Goal: Information Seeking & Learning: Learn about a topic

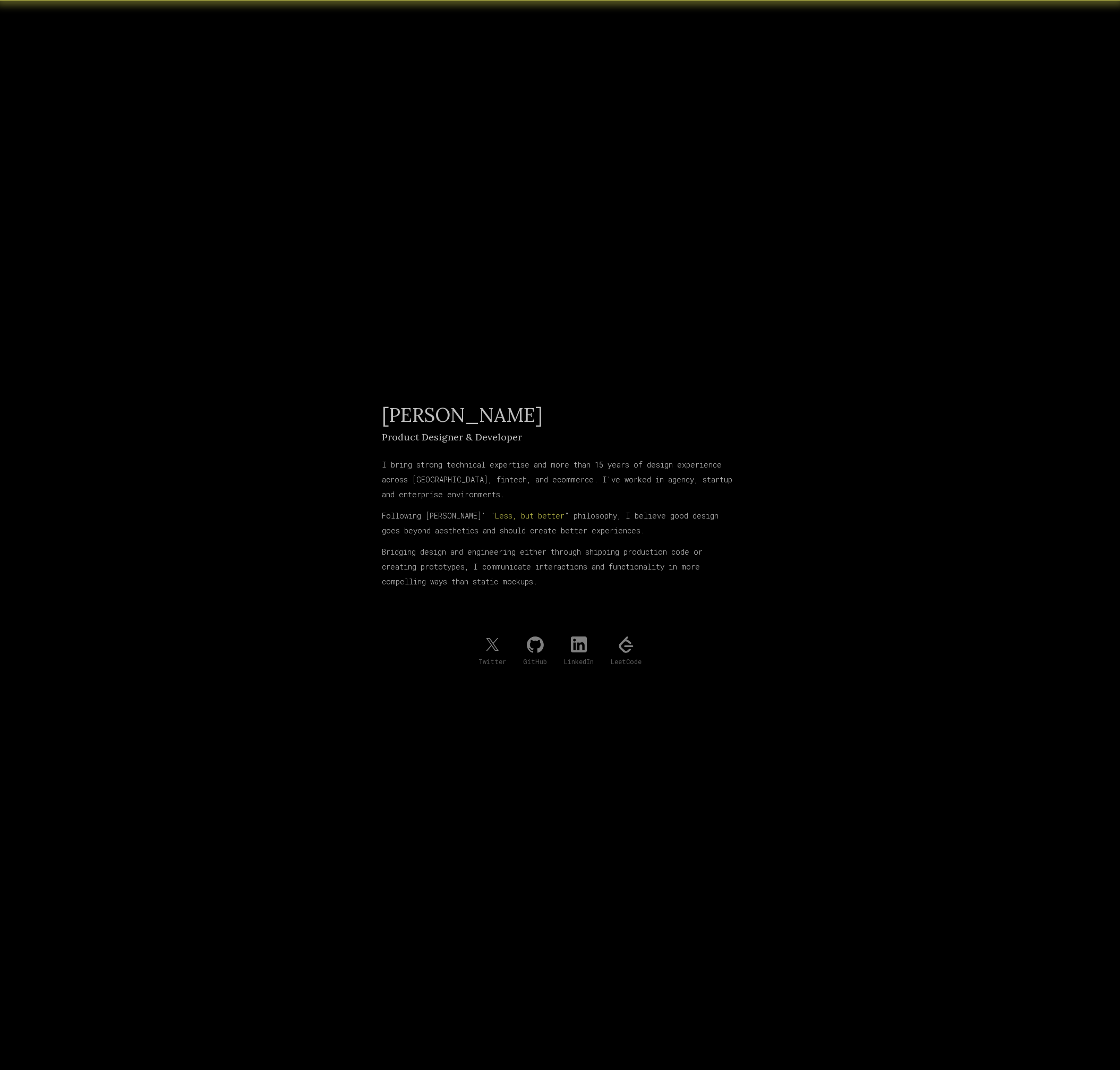
click at [504, 163] on div "[PERSON_NAME] Product Designer & Developer I bring strong technical expertise a…" at bounding box center [560, 535] width 357 height 1070
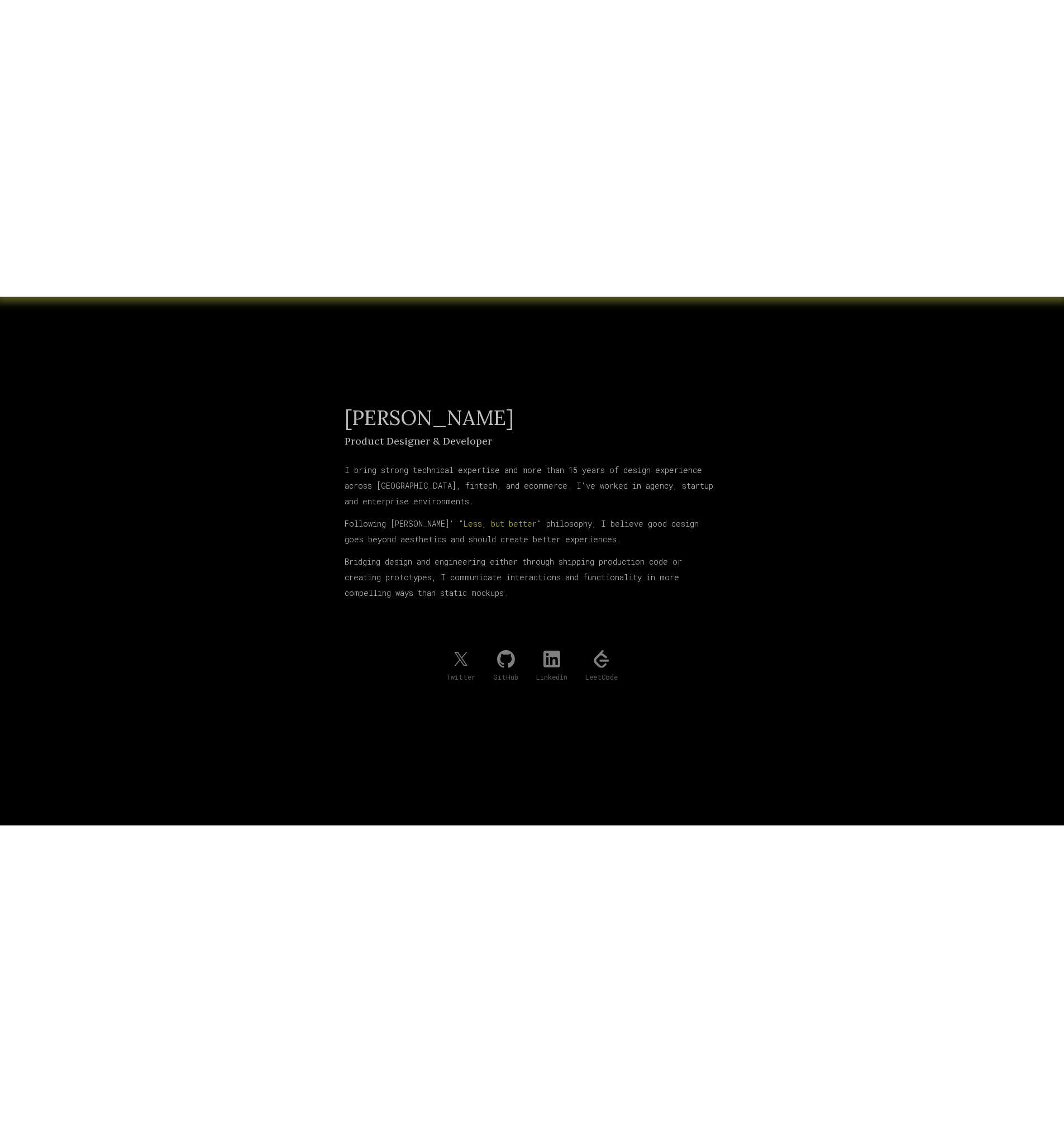
scroll to position [28, 0]
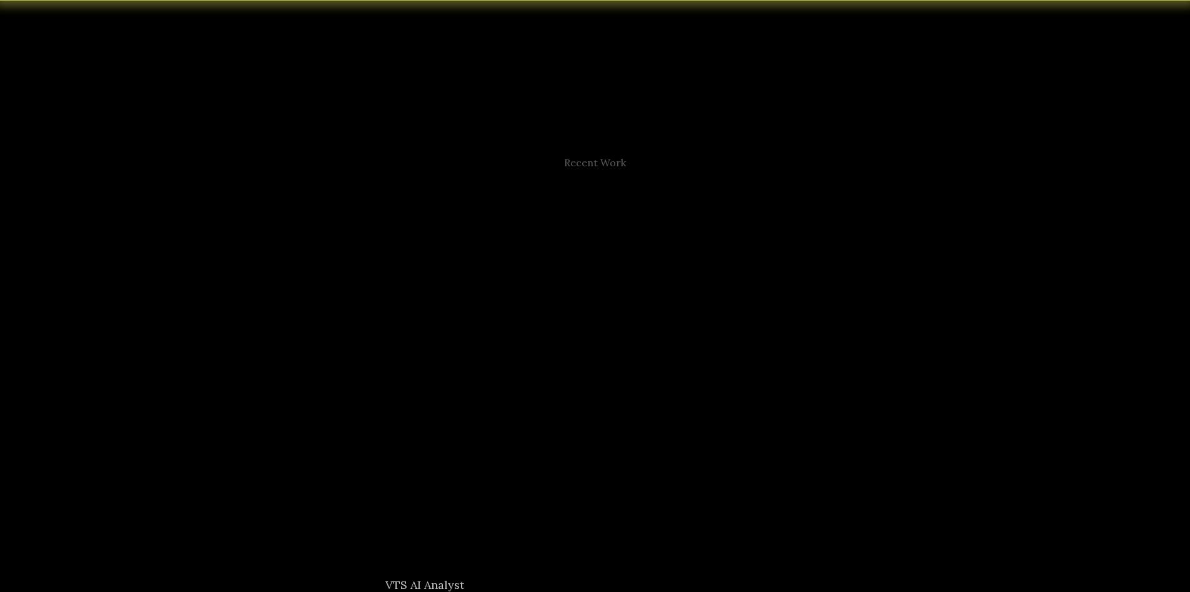
scroll to position [552, 0]
click at [563, 261] on div at bounding box center [513, 263] width 106 height 16
click at [462, 261] on input "Market All selected, 1 of 13. 13 results available. Use Up and Down to choose o…" at bounding box center [461, 262] width 2 height 12
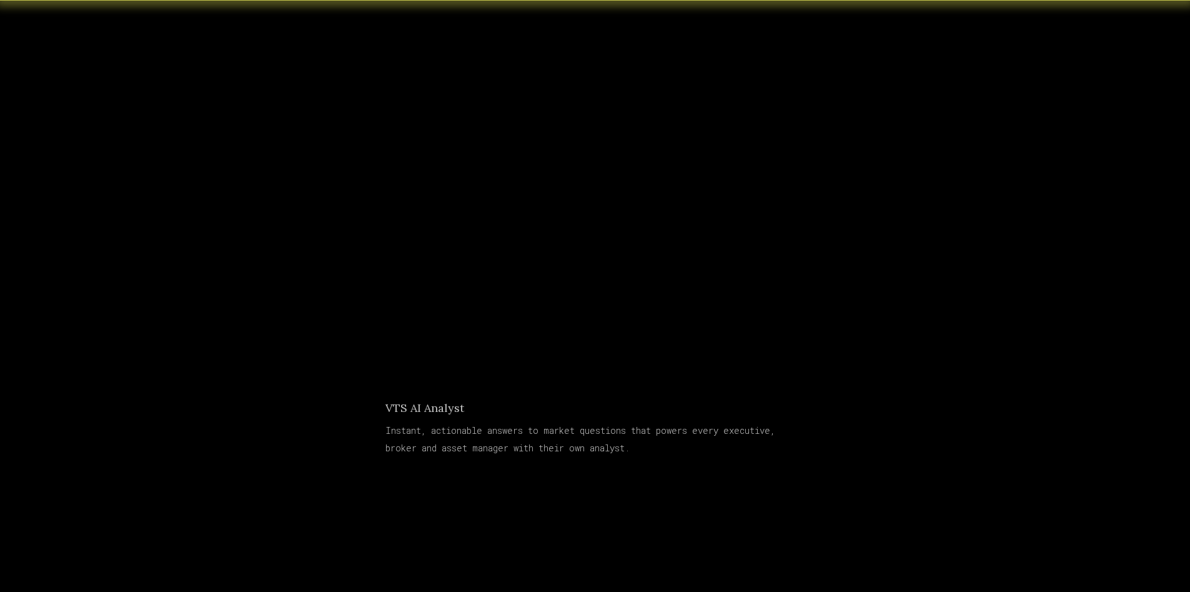
scroll to position [656, 0]
click at [741, 199] on div "Choose a market, submarket or industry and then select a prompt and I will prov…" at bounding box center [591, 219] width 309 height 285
click at [573, 191] on div "All" at bounding box center [602, 204] width 92 height 26
click at [568, 199] on input "Building Class All" at bounding box center [567, 204] width 2 height 11
click at [591, 291] on div "Class B" at bounding box center [602, 280] width 92 height 25
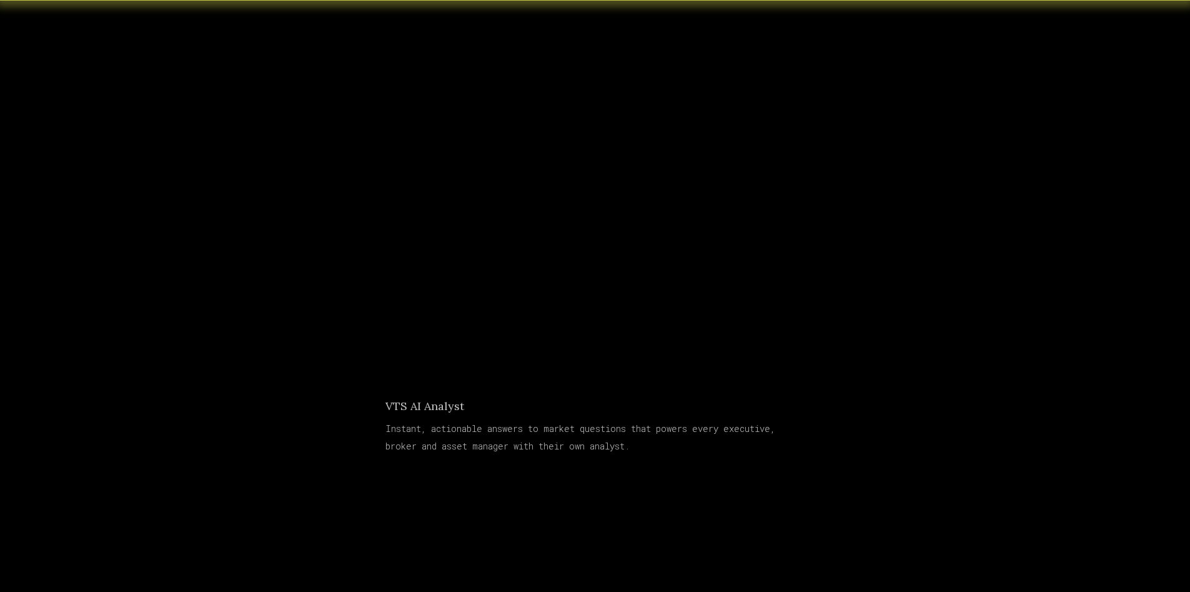
click at [568, 210] on input "Building Class Class B, 3 of 4. 4 results available. Use Up and Down to choose …" at bounding box center [567, 204] width 2 height 11
click at [687, 199] on div at bounding box center [685, 203] width 46 height 13
click at [664, 199] on input "Size All selected, 1 of 4. 4 results available. Use Up and Down to choose optio…" at bounding box center [663, 204] width 2 height 11
click at [695, 273] on div "10-50k" at bounding box center [695, 277] width 84 height 24
click at [664, 210] on input "Size 10-50k, 3 of 4. 4 results available. Use Up and Down to choose options, pr…" at bounding box center [663, 204] width 2 height 11
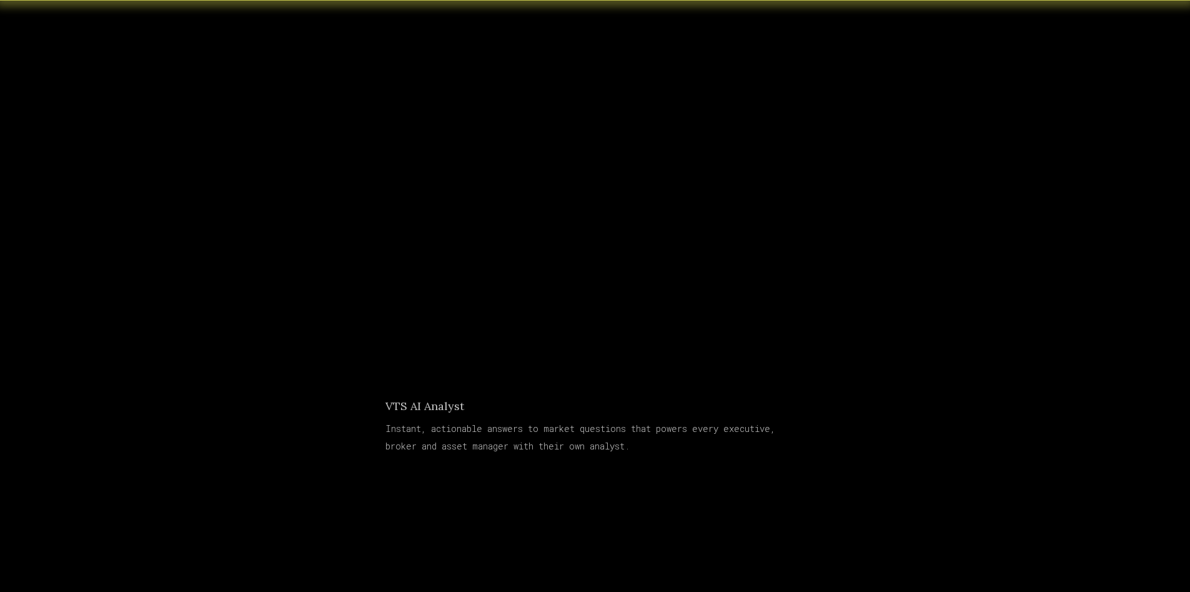
click at [502, 184] on label "Industries All" at bounding box center [499, 198] width 101 height 39
click at [462, 199] on input "Industries All" at bounding box center [461, 205] width 2 height 12
click at [492, 196] on div "All" at bounding box center [487, 204] width 69 height 21
click at [462, 199] on input "Industries option All, selected. Select is focused ,type to refine list, press …" at bounding box center [461, 205] width 2 height 12
click at [511, 314] on div "Healthcare" at bounding box center [499, 318] width 101 height 28
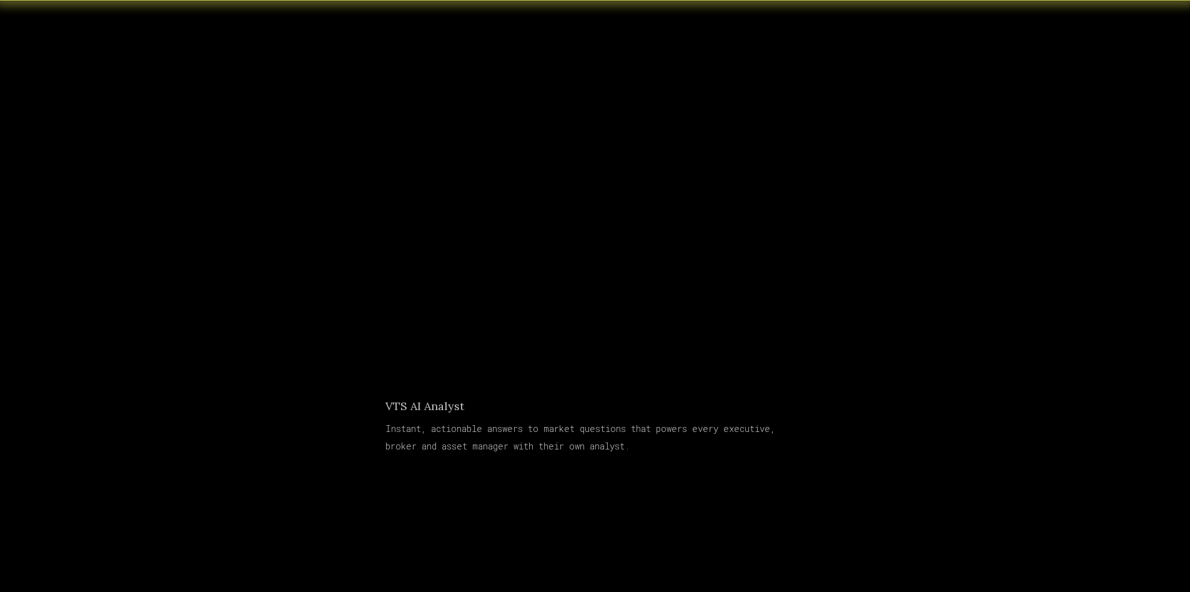
click at [462, 211] on input "Industries Healthcare, 4 of 14. 14 results available. Use Up and Down to choose…" at bounding box center [461, 205] width 2 height 12
click at [696, 165] on div at bounding box center [662, 163] width 92 height 15
click at [617, 165] on input "Submarket All selected, 1 of 52. 52 results available. Use Up and Down to choos…" at bounding box center [617, 162] width 2 height 11
click at [644, 254] on div "[GEOGRAPHIC_DATA]" at bounding box center [671, 258] width 131 height 24
click at [617, 167] on input "Submarket [GEOGRAPHIC_DATA], 4 of 52. 52 results available. Use Up and Down to …" at bounding box center [617, 162] width 2 height 11
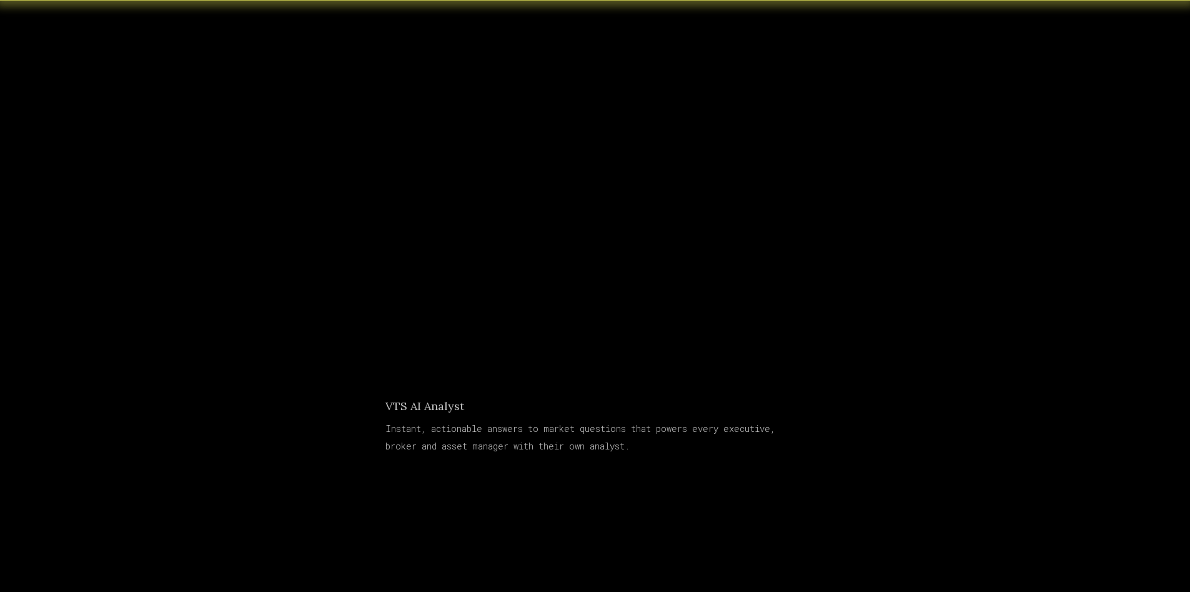
click at [510, 170] on div "All" at bounding box center [524, 160] width 151 height 30
click at [462, 165] on input "Market All" at bounding box center [461, 159] width 2 height 12
click at [504, 226] on div "Metropolis" at bounding box center [524, 217] width 151 height 24
click at [462, 165] on input "Market All selected, 1 of 13. 13 results available. Use Up and Down to choose o…" at bounding box center [461, 159] width 2 height 12
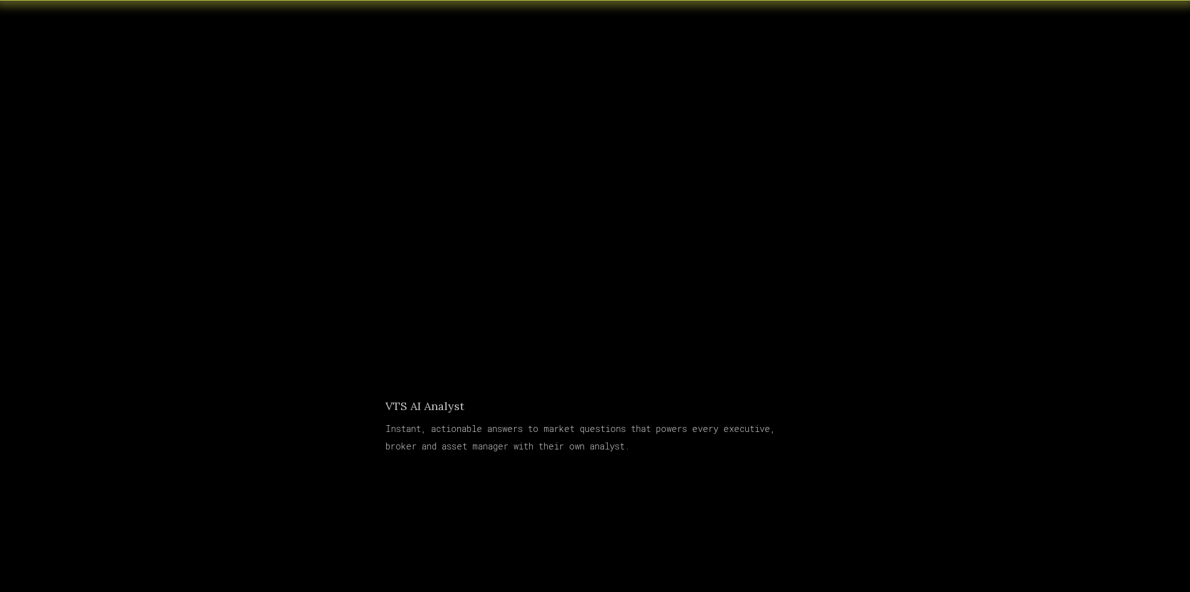
click at [684, 230] on div "How are rents trending year over year?" at bounding box center [593, 238] width 288 height 22
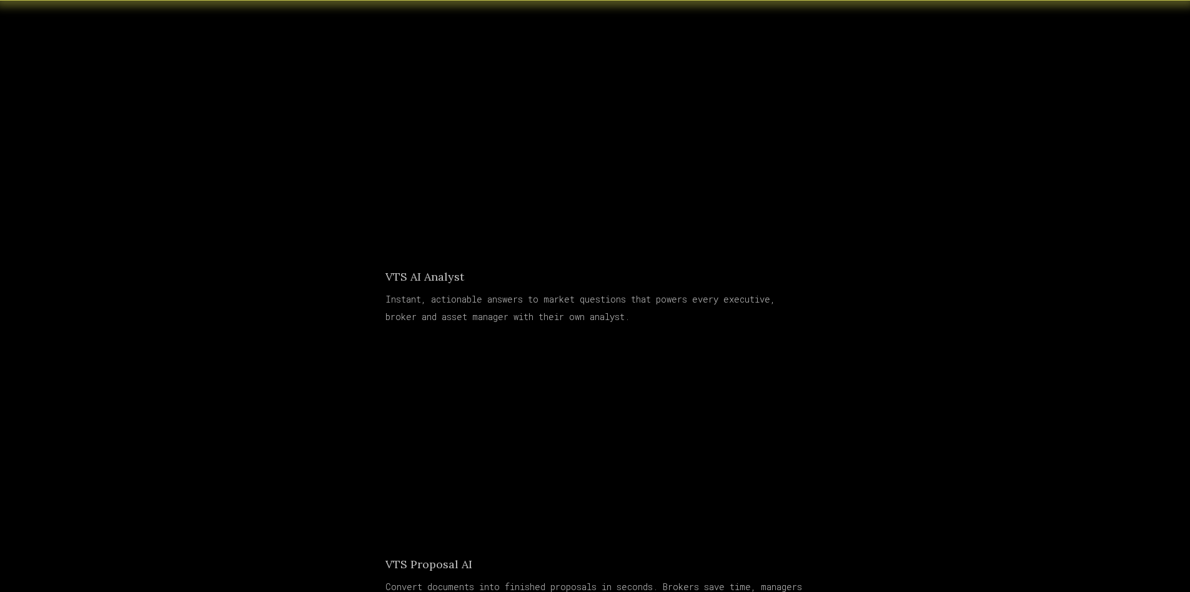
scroll to position [895, 0]
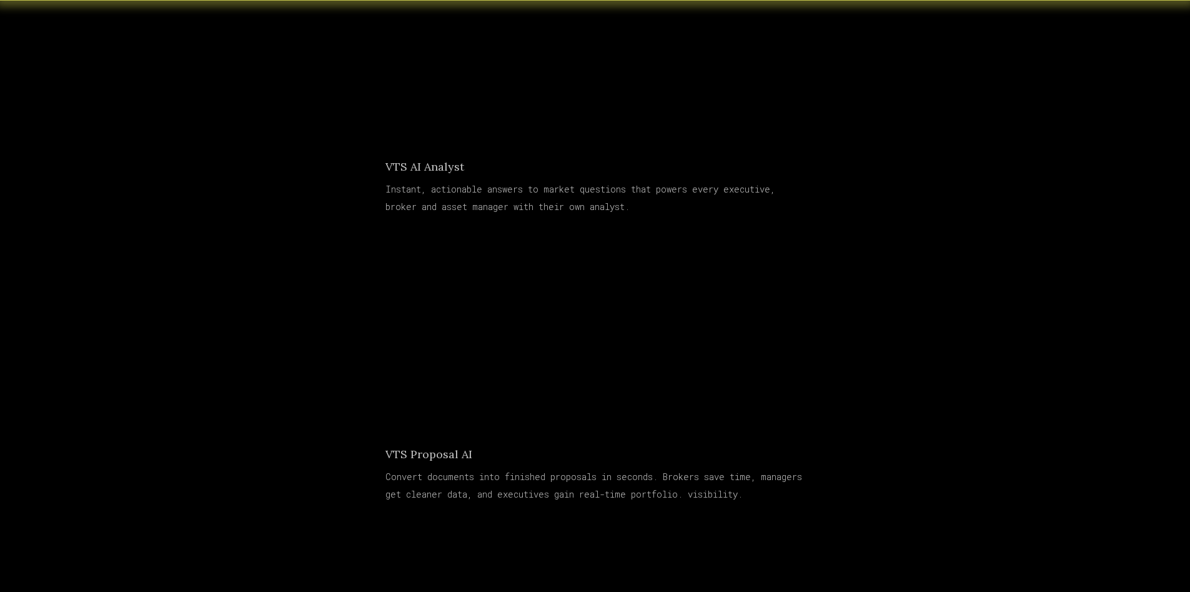
click at [610, 362] on button "Click to Upload" at bounding box center [579, 364] width 114 height 31
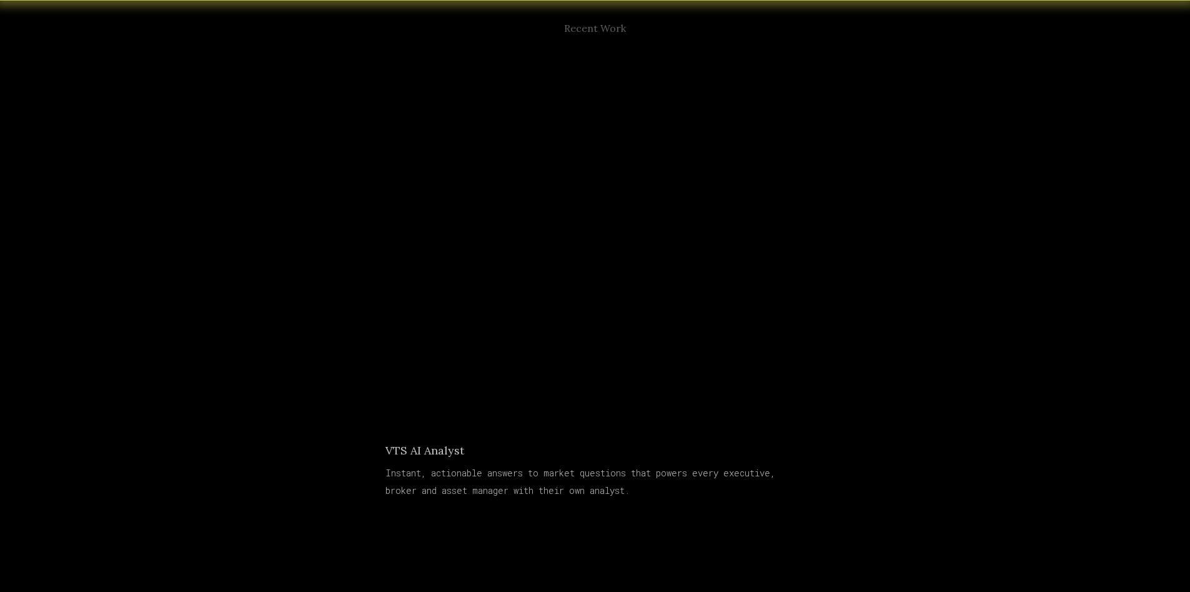
scroll to position [617, 0]
